Goal: Download file/media

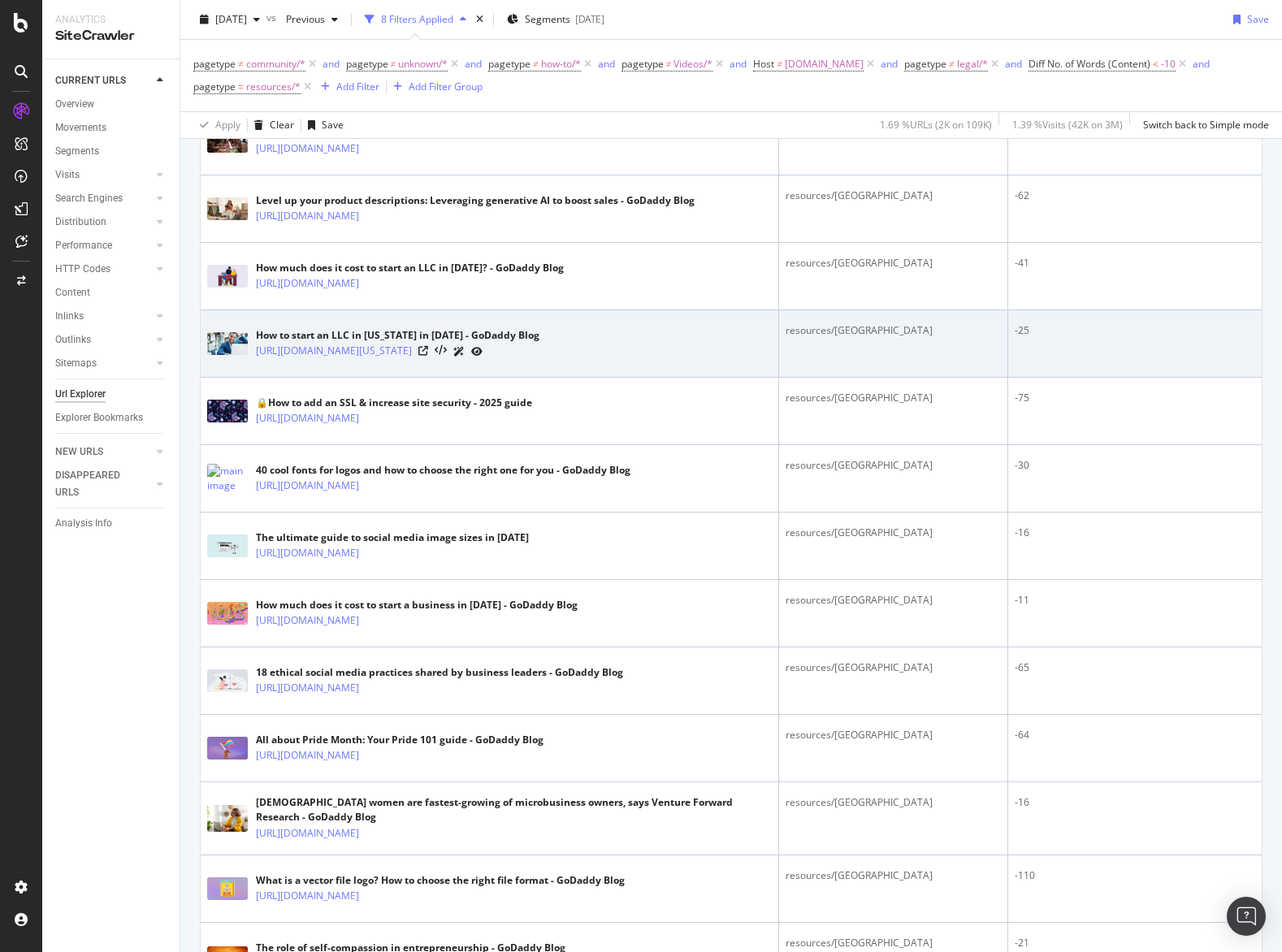
scroll to position [662, 0]
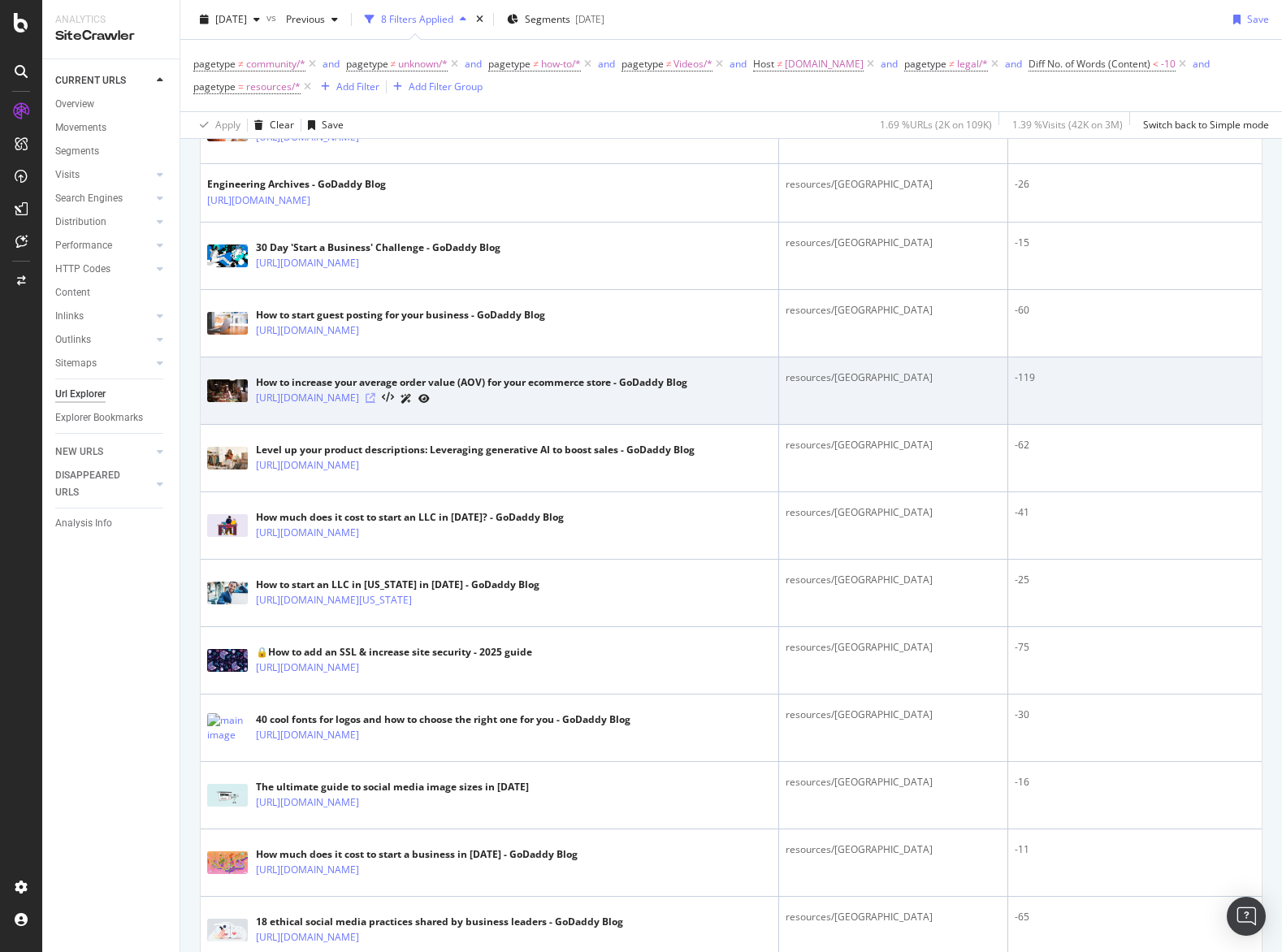
click at [375, 403] on icon at bounding box center [371, 397] width 10 height 10
click at [359, 403] on link "[URL][DOMAIN_NAME]" at bounding box center [307, 398] width 103 height 17
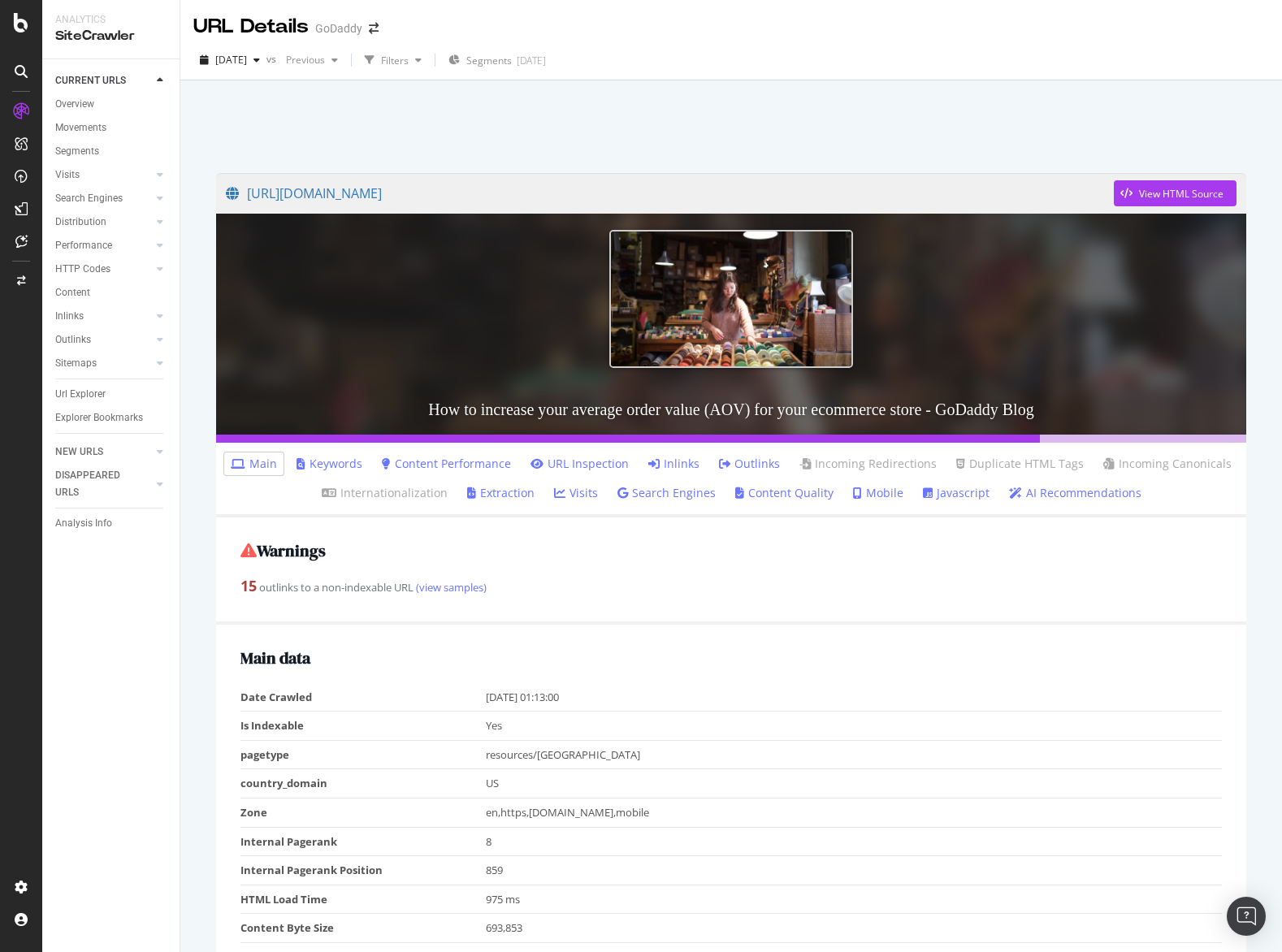
click at [1143, 177] on span "View HTML Source" at bounding box center [1175, 194] width 122 height 41
click at [1144, 187] on div "View HTML Source" at bounding box center [1180, 194] width 84 height 14
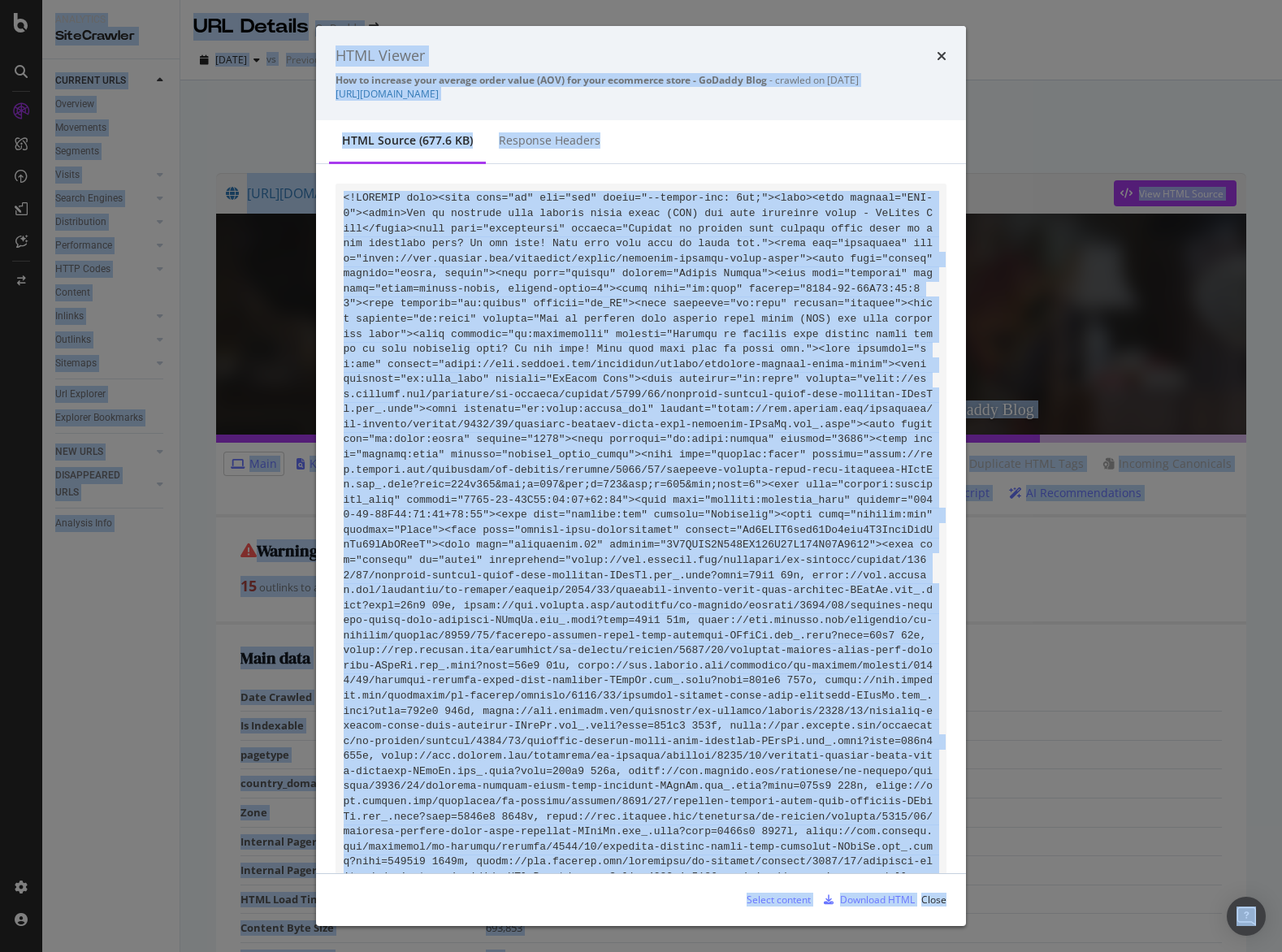
copy body "Analytics SiteCrawler CURRENT URLS Overview Movements Segments Visits Analysis …"
click at [758, 899] on div "Select content" at bounding box center [778, 899] width 64 height 14
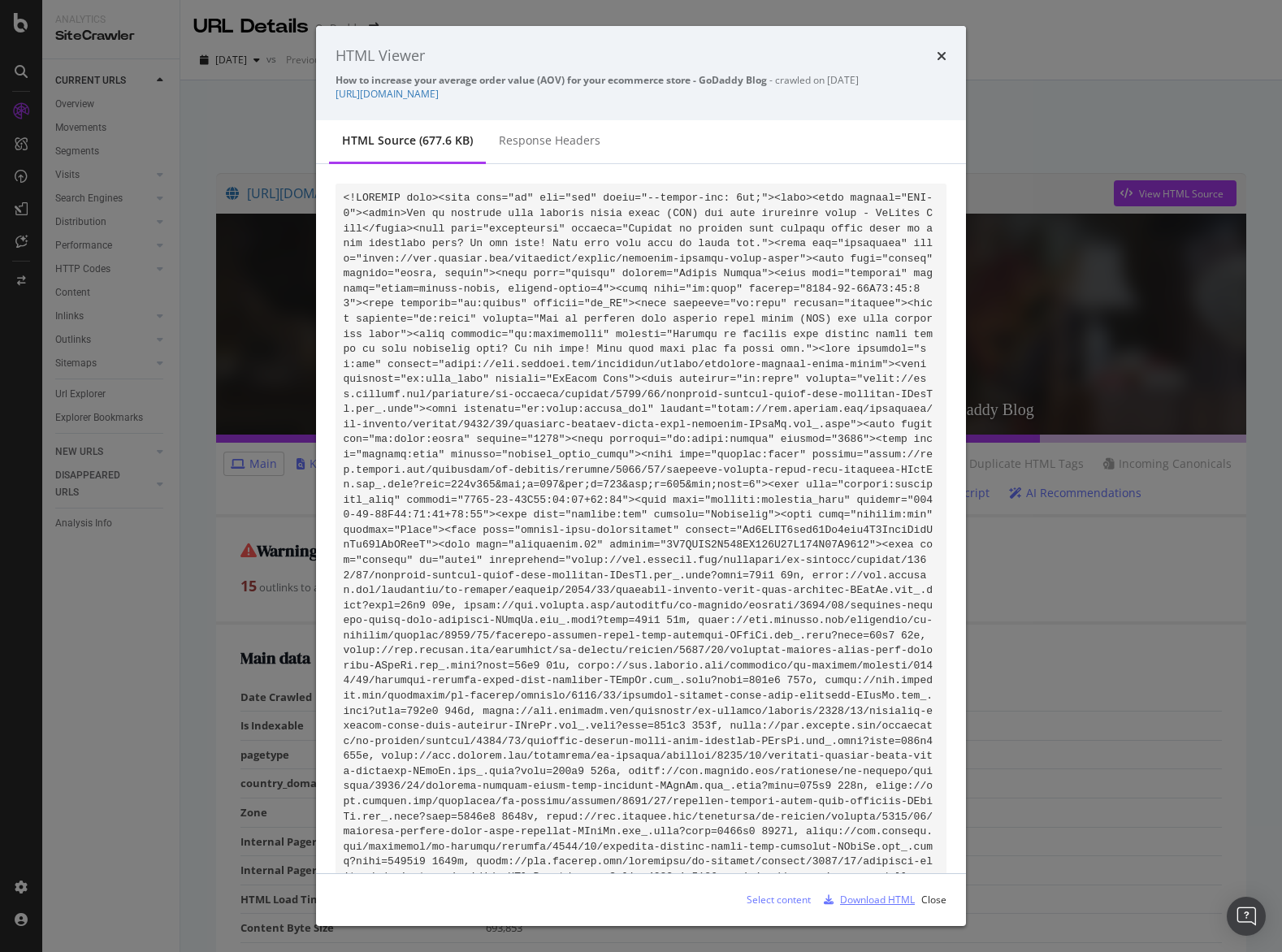
drag, startPoint x: 907, startPoint y: 907, endPoint x: 898, endPoint y: 944, distance: 38.1
click at [902, 913] on div "Select content Download HTML Close" at bounding box center [640, 899] width 649 height 52
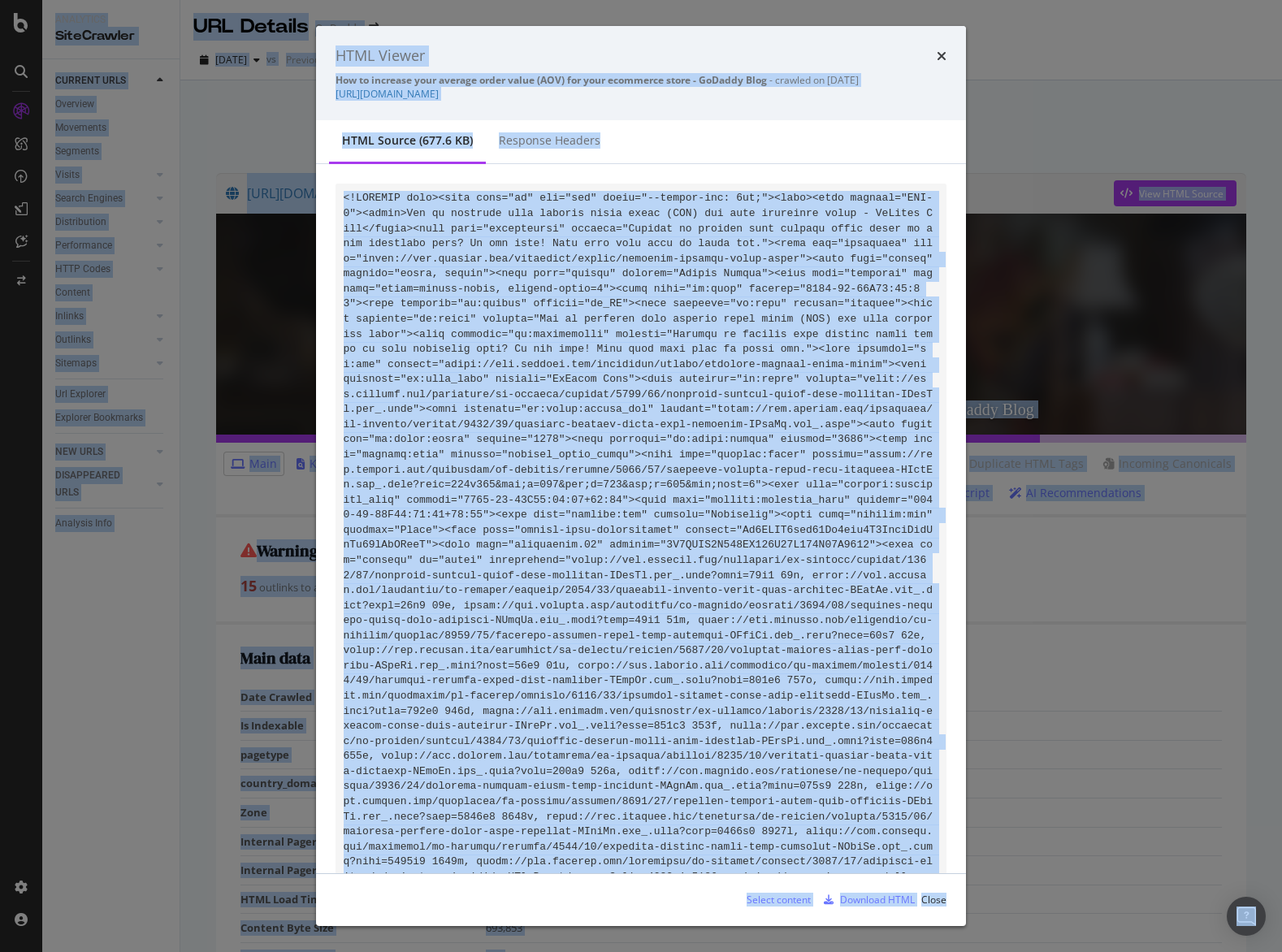
copy body "Analytics SiteCrawler CURRENT URLS Overview Movements Segments Visits Analysis …"
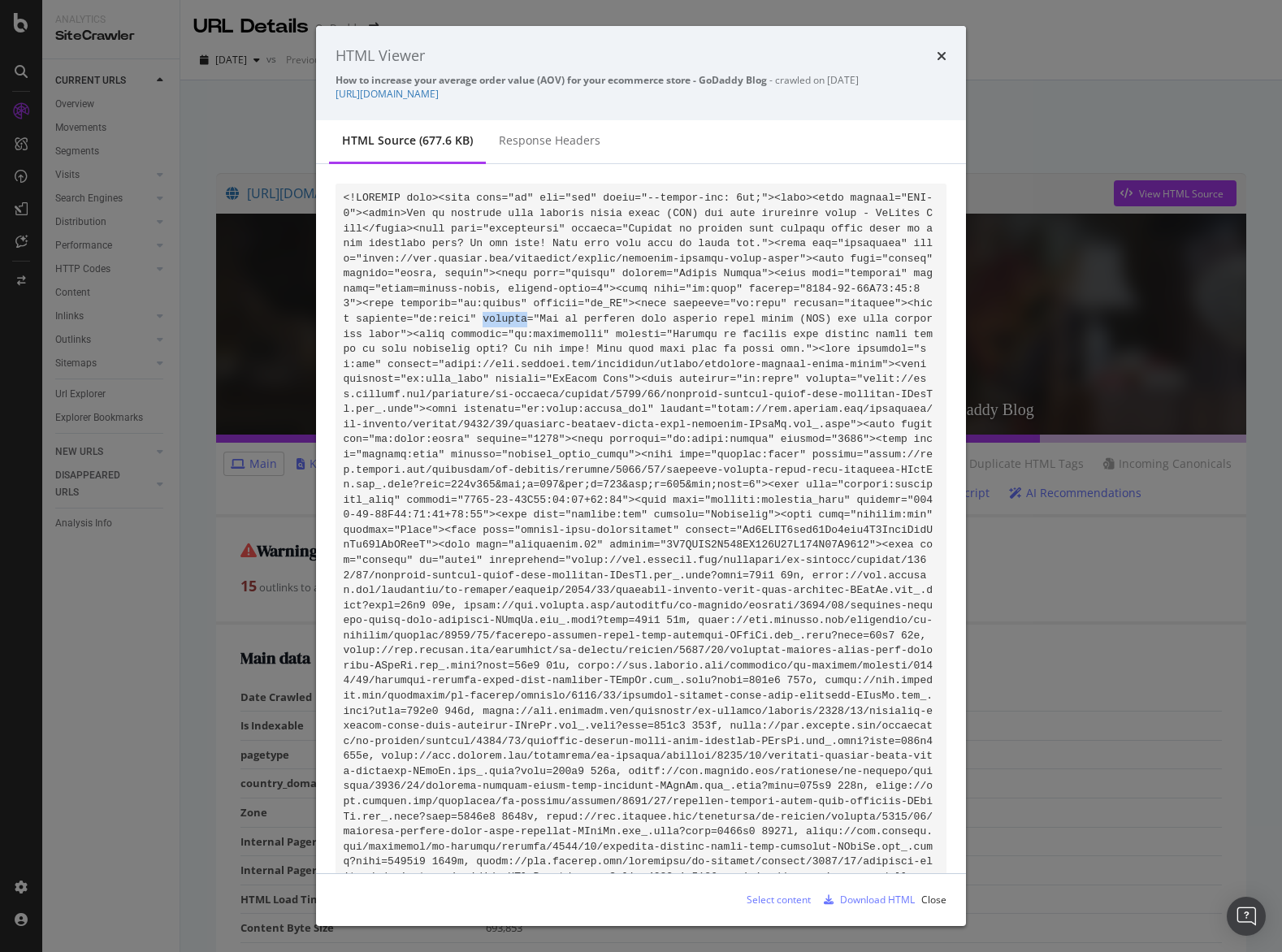
drag, startPoint x: 510, startPoint y: 324, endPoint x: 513, endPoint y: 359, distance: 35.1
click at [768, 900] on div "Select content" at bounding box center [778, 899] width 64 height 14
click at [878, 907] on div "Download HTML" at bounding box center [865, 899] width 97 height 24
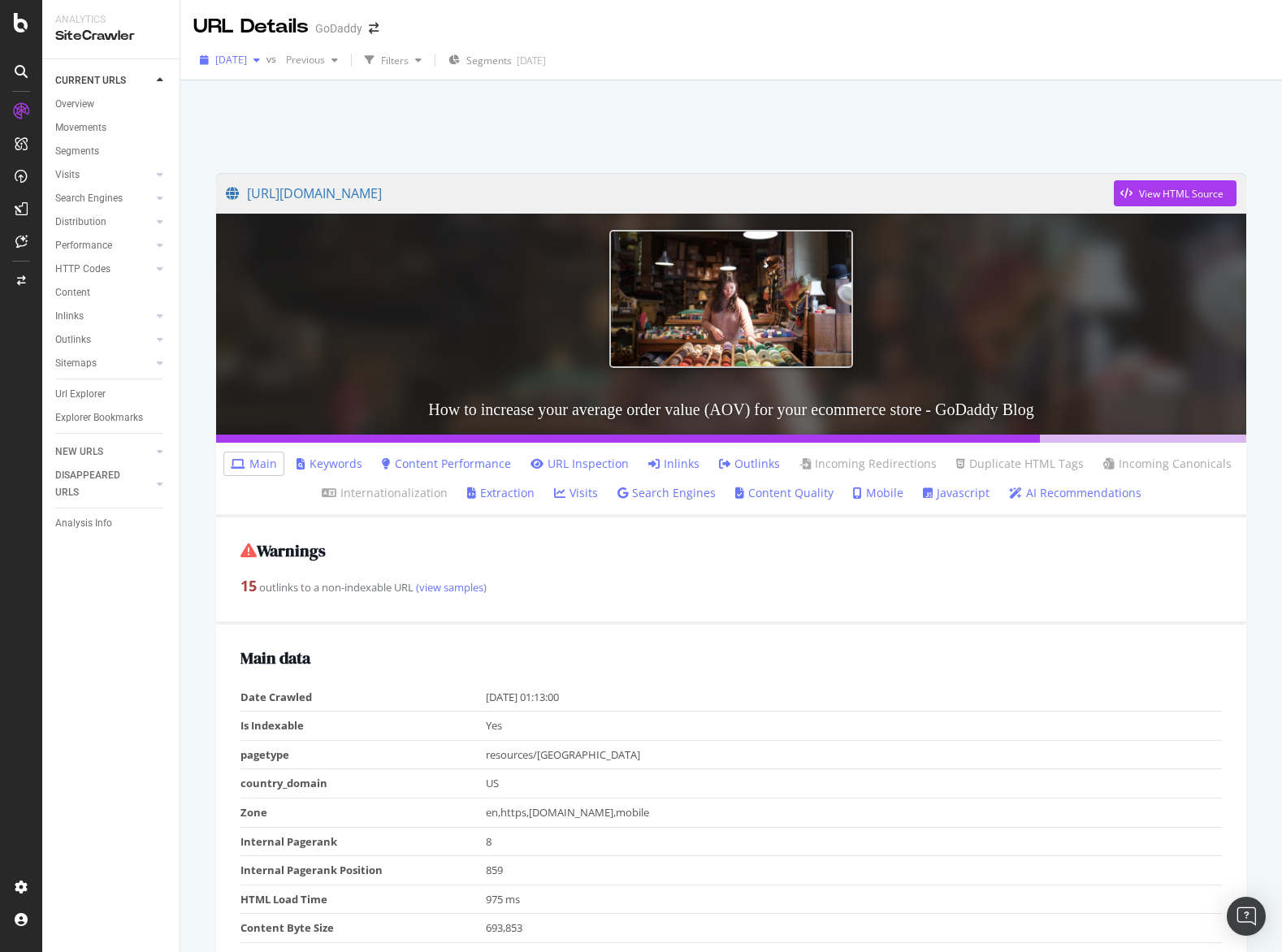
click at [247, 66] on span "[DATE]" at bounding box center [231, 59] width 31 height 14
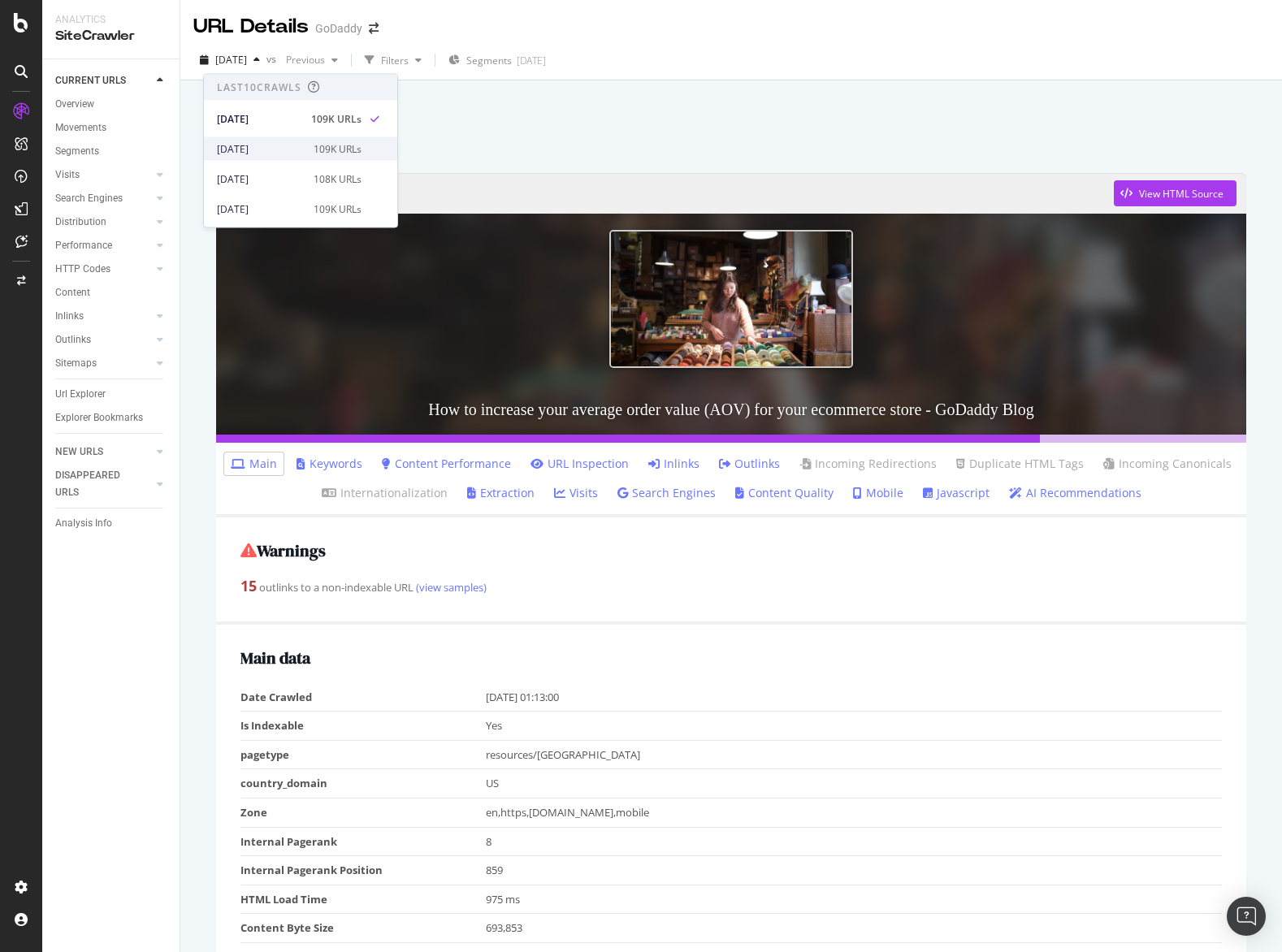
click at [267, 142] on div "[DATE]" at bounding box center [260, 149] width 87 height 15
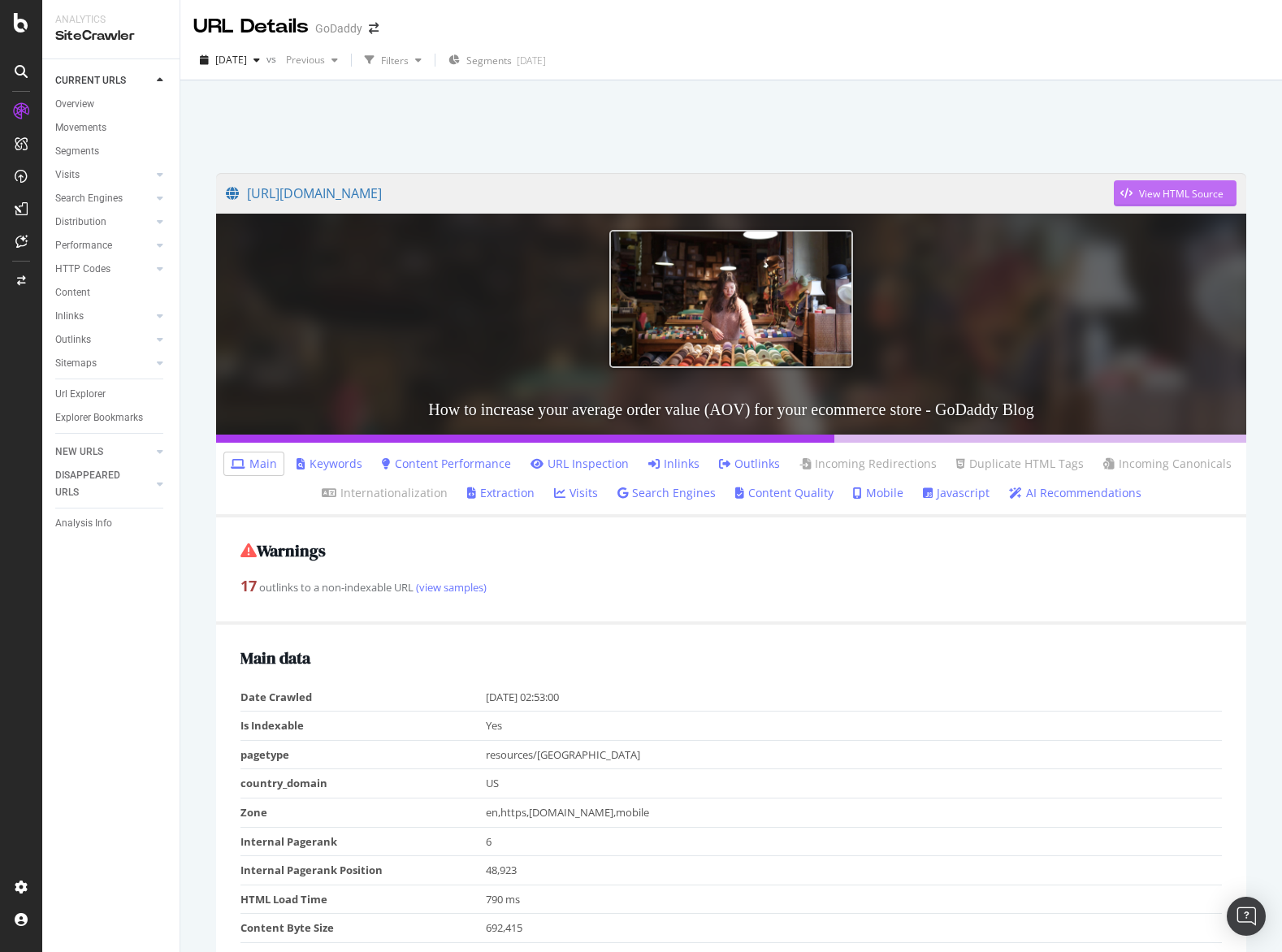
click at [1150, 185] on div "View HTML Source" at bounding box center [1168, 194] width 109 height 24
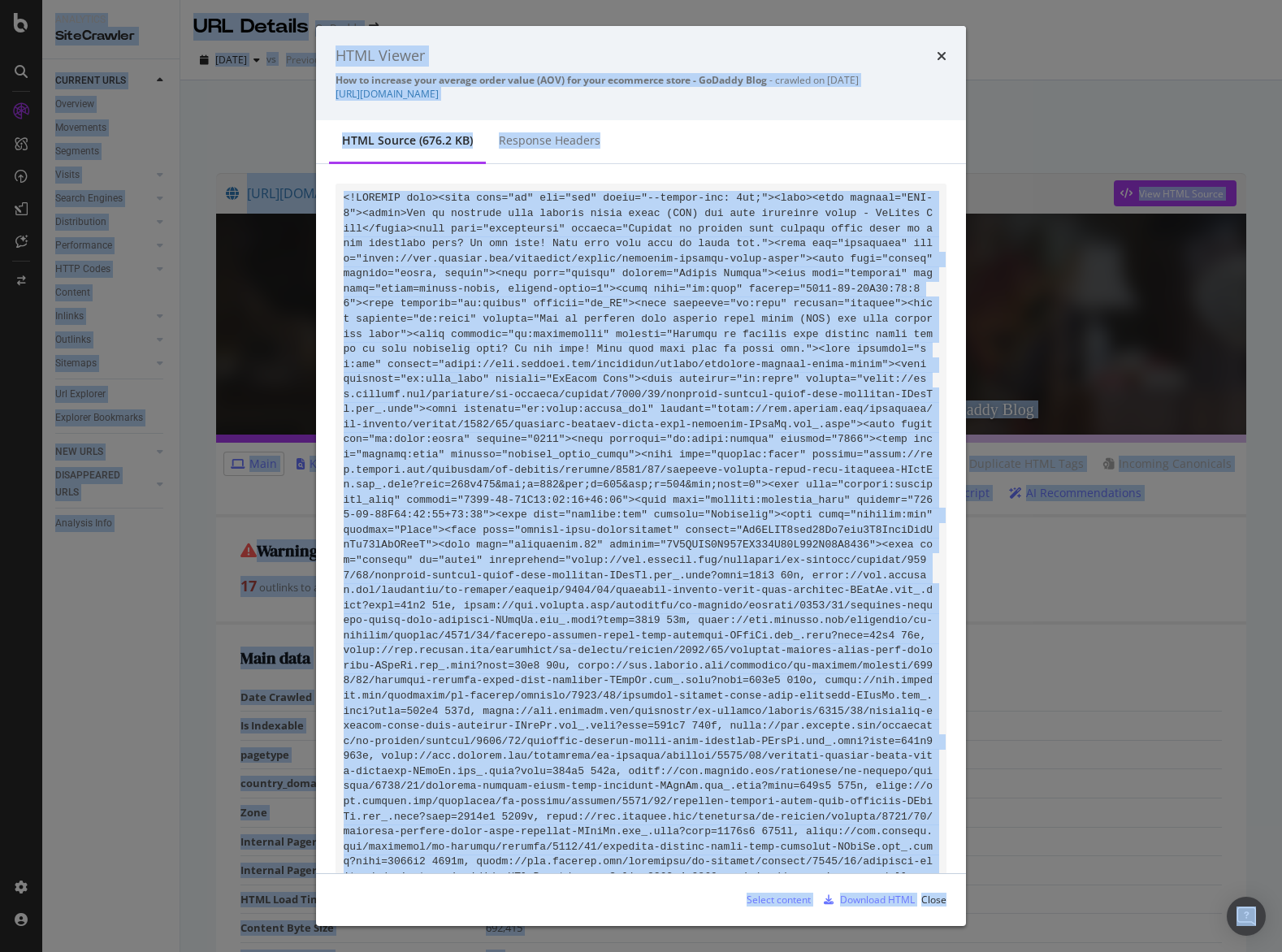
copy body "Analytics SiteCrawler CURRENT URLS Overview Movements Segments Visits Analysis …"
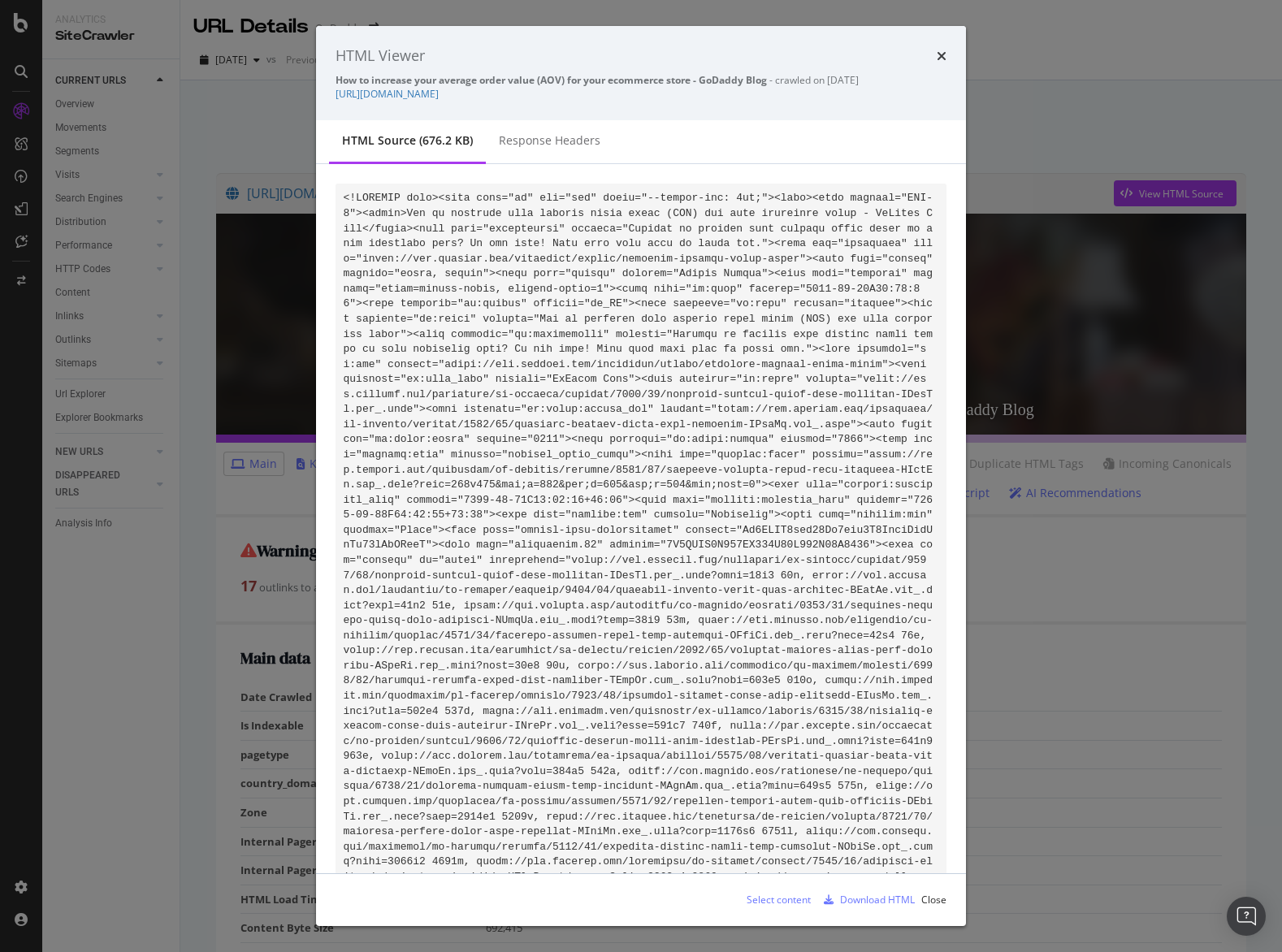
click at [748, 890] on div "Select content" at bounding box center [772, 899] width 77 height 24
drag, startPoint x: 689, startPoint y: 194, endPoint x: 679, endPoint y: 193, distance: 10.0
click at [849, 911] on div "Download HTML" at bounding box center [865, 899] width 97 height 24
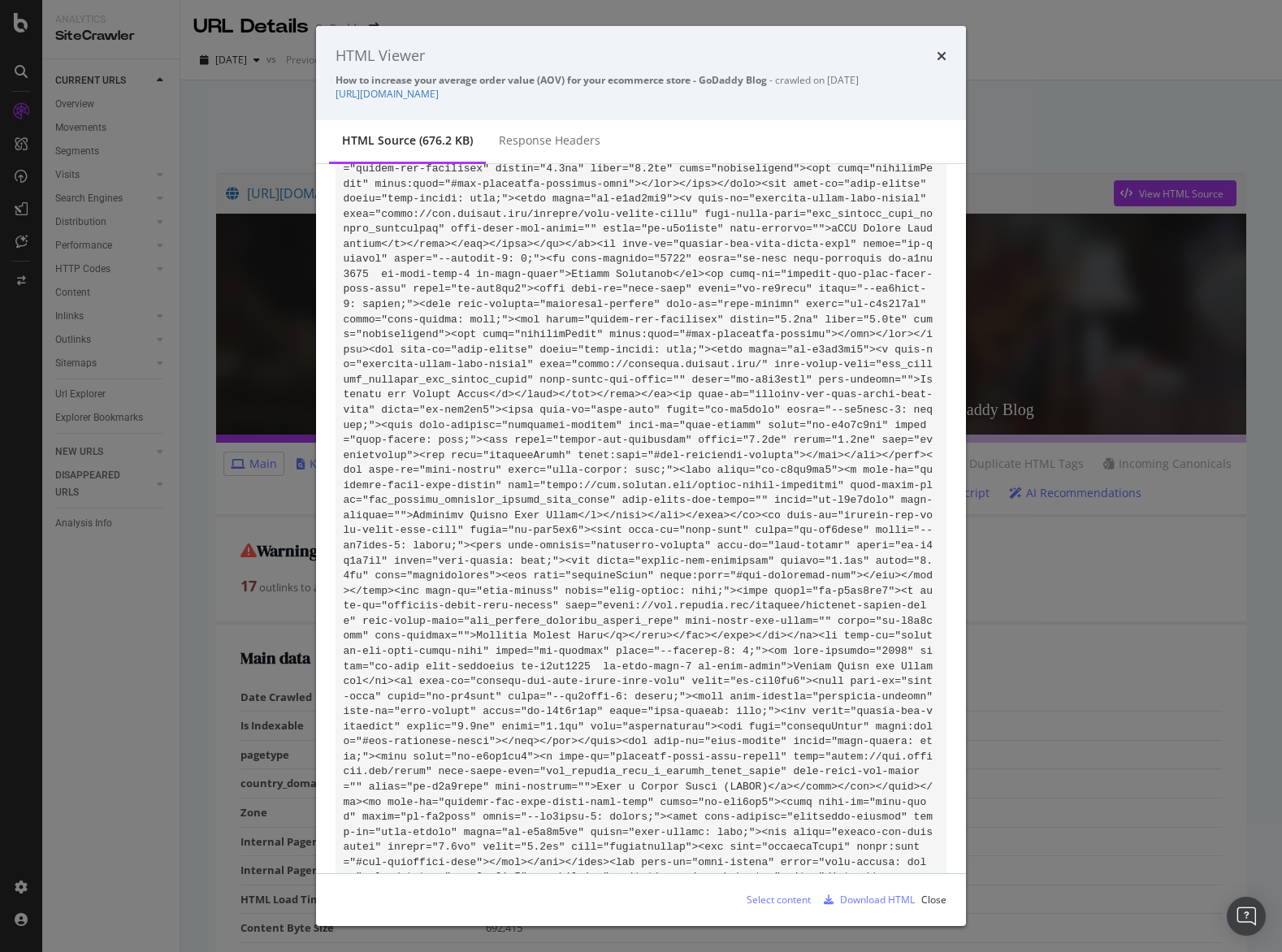
drag, startPoint x: 752, startPoint y: 450, endPoint x: 780, endPoint y: 689, distance: 240.6
click at [788, 896] on div "Select content" at bounding box center [778, 899] width 64 height 14
click at [861, 903] on div "Download HTML" at bounding box center [877, 899] width 75 height 14
